Goal: Entertainment & Leisure: Consume media (video, audio)

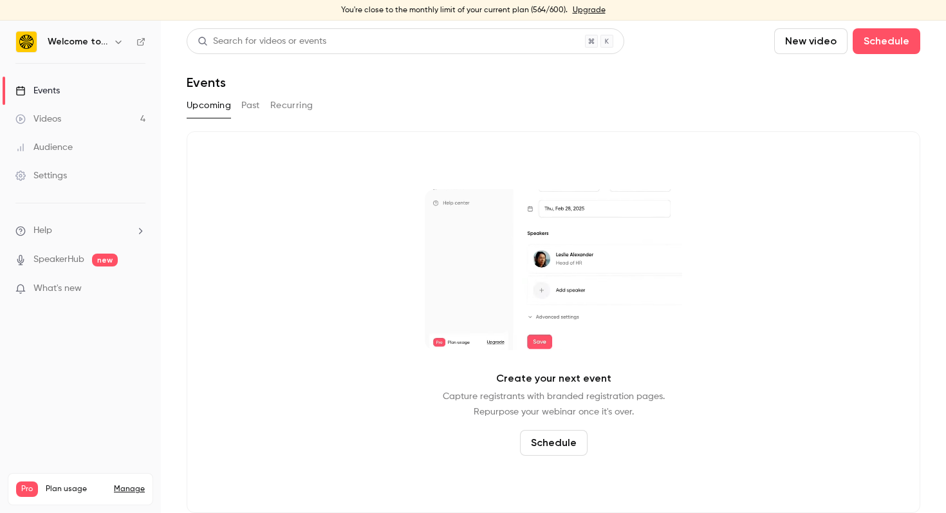
click at [90, 115] on link "Videos 4" at bounding box center [80, 119] width 161 height 28
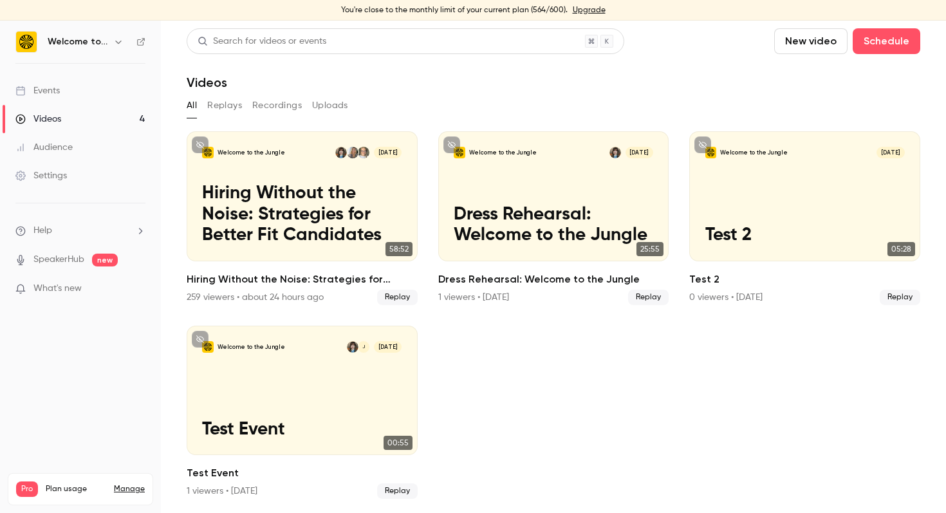
click at [66, 91] on link "Events" at bounding box center [80, 91] width 161 height 28
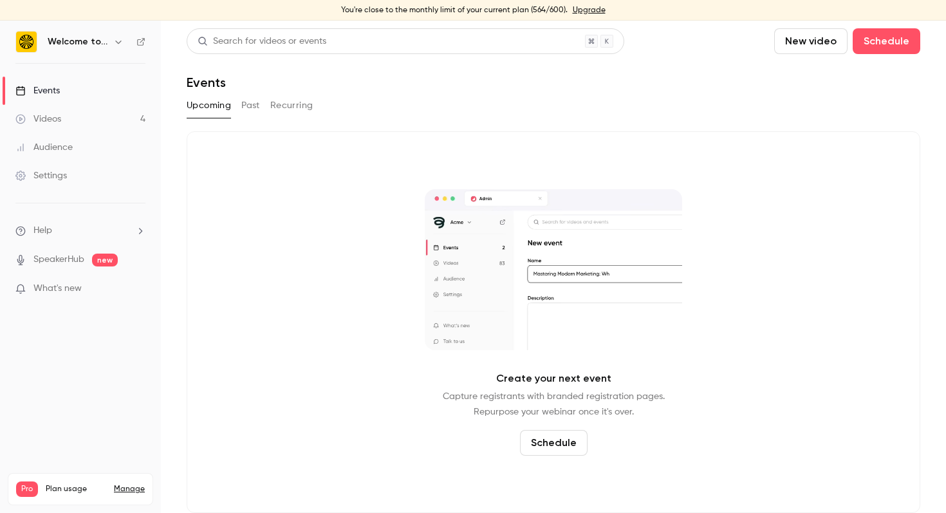
click at [61, 113] on div "Videos" at bounding box center [38, 119] width 46 height 13
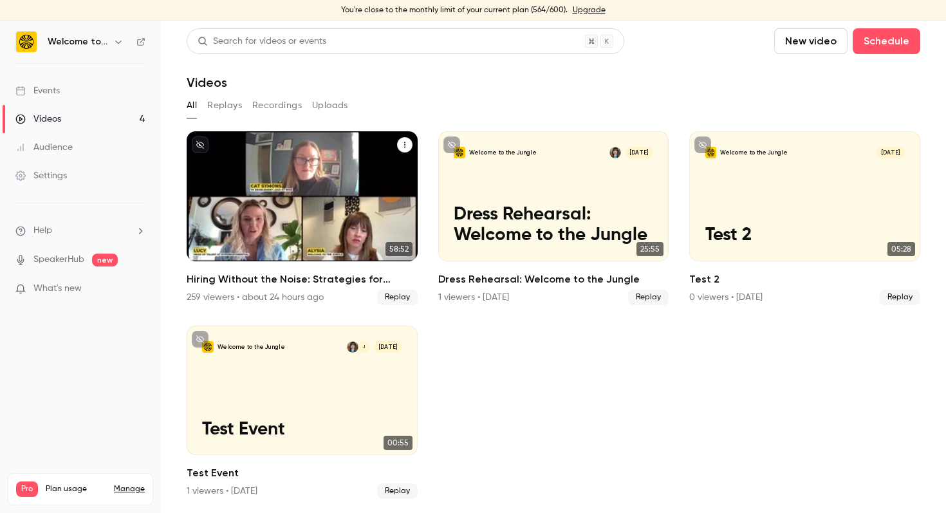
click at [312, 218] on p "Hiring Without the Noise: Strategies for Better Fit Candidates" at bounding box center [302, 214] width 200 height 62
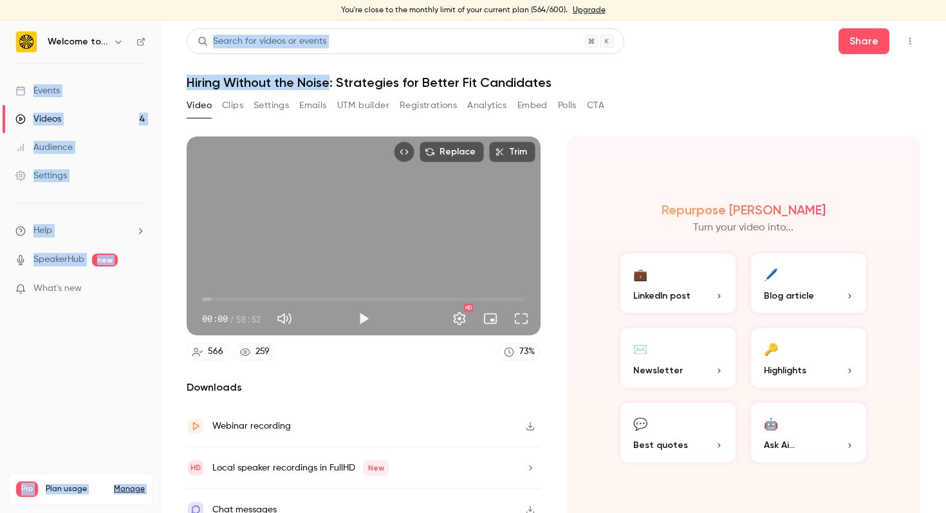
drag, startPoint x: 330, startPoint y: 82, endPoint x: 148, endPoint y: 79, distance: 182.2
click at [148, 79] on div "Welcome to the Jungle Events Videos 4 Audience Settings Help SpeakerHub new Wha…" at bounding box center [473, 267] width 946 height 492
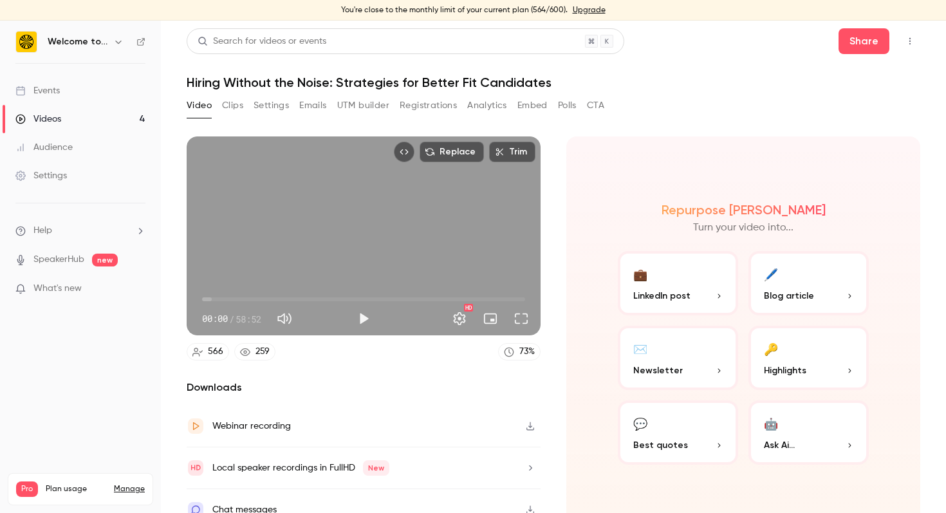
click at [246, 79] on h1 "Hiring Without the Noise: Strategies for Better Fit Candidates" at bounding box center [554, 82] width 734 height 15
click at [259, 81] on h1 "Hiring Without the Noise: Strategies for Better Fit Candidates" at bounding box center [554, 82] width 734 height 15
drag, startPoint x: 330, startPoint y: 84, endPoint x: 184, endPoint y: 84, distance: 145.5
click at [184, 84] on main "Search for videos or events Share Hiring Without the Noise: Strategies for Bett…" at bounding box center [553, 267] width 785 height 492
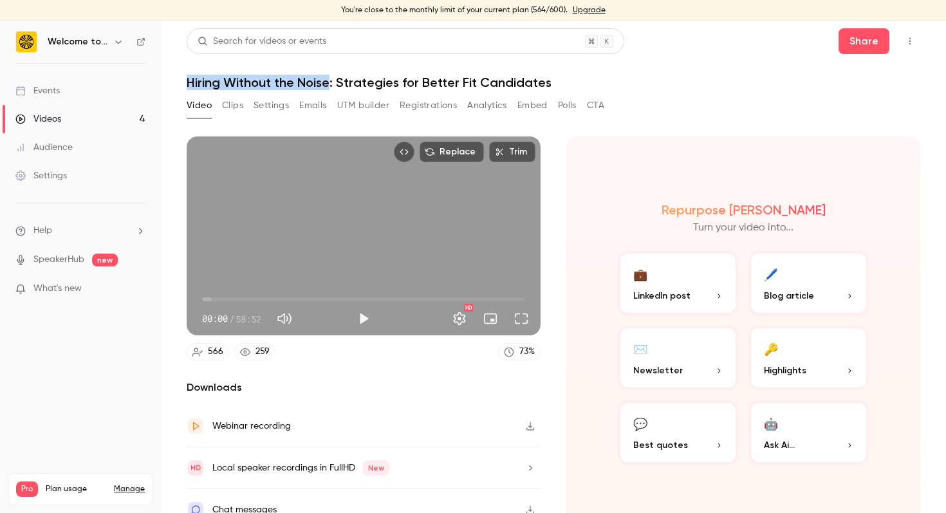
copy h1 "Hiring Without the Noise"
